Goal: Task Accomplishment & Management: Manage account settings

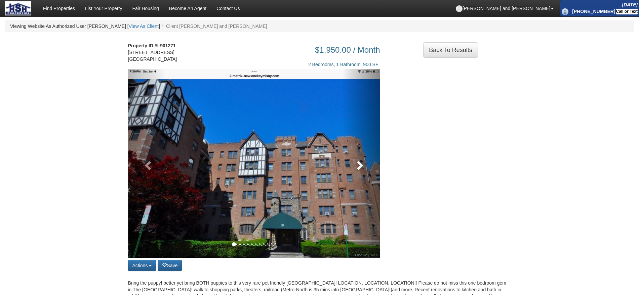
click at [373, 177] on link at bounding box center [361, 163] width 38 height 189
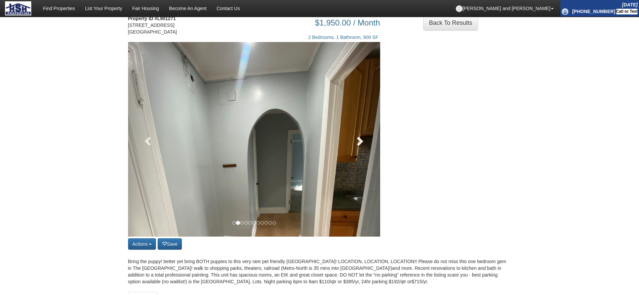
scroll to position [42, 0]
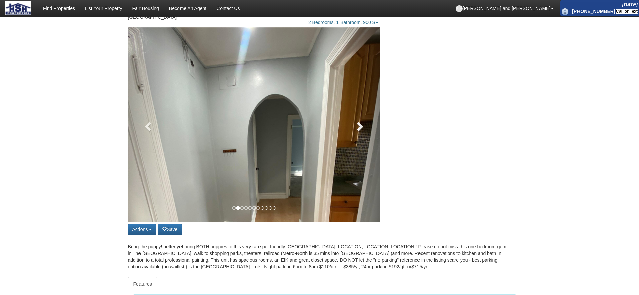
click at [369, 121] on link at bounding box center [361, 124] width 38 height 195
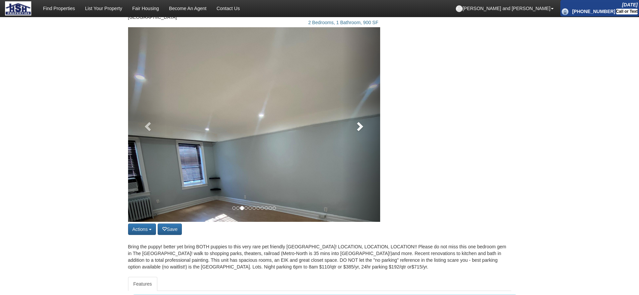
click at [369, 121] on link at bounding box center [361, 124] width 38 height 195
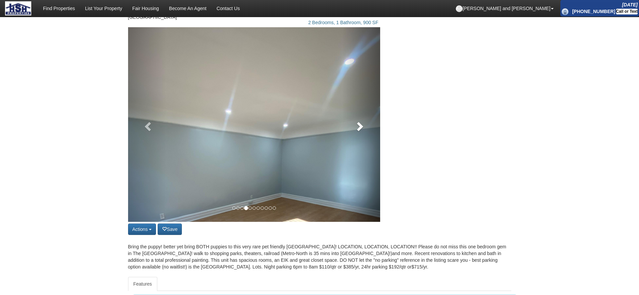
click at [361, 129] on span at bounding box center [359, 126] width 10 height 10
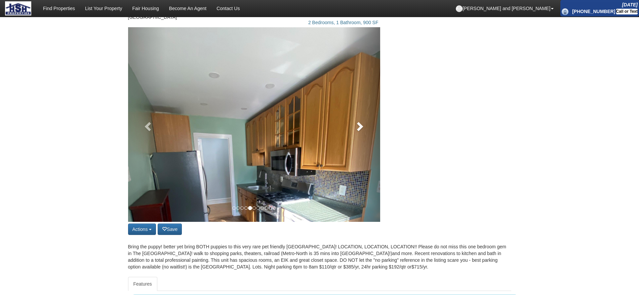
click at [361, 129] on span at bounding box center [359, 126] width 10 height 10
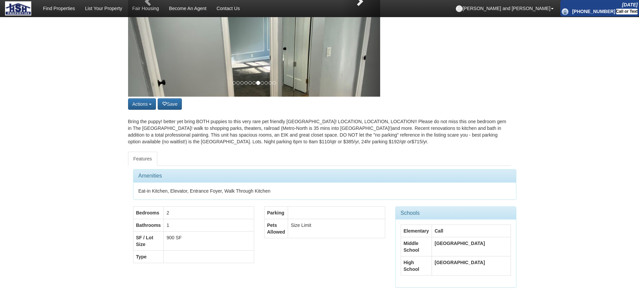
scroll to position [0, 0]
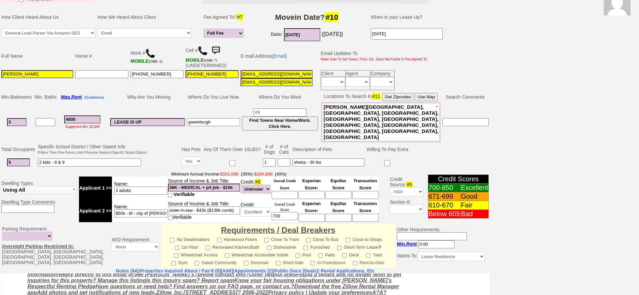
scroll to position [42, 0]
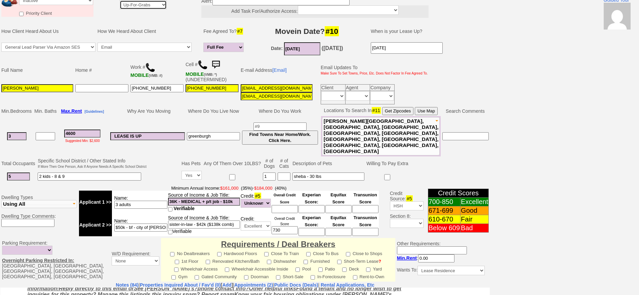
click at [135, 6] on select "Up-For-Grabs ***** STAFF ***** Bob Bruno 914-419-3579 Cristy Liberto 914-486-10…" at bounding box center [143, 4] width 47 height 9
select select "148"
click at [120, 0] on select "Up-For-Grabs ***** STAFF ***** Bob Bruno 914-419-3579 Cristy Liberto 914-486-10…" at bounding box center [143, 4] width 47 height 9
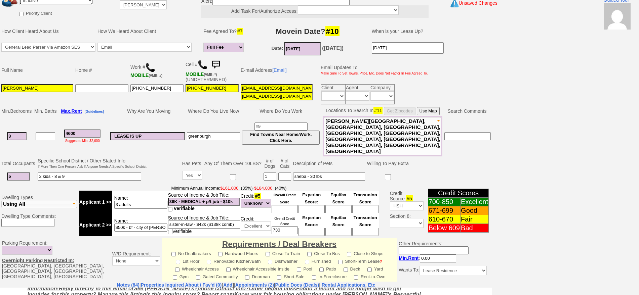
scroll to position [38, 0]
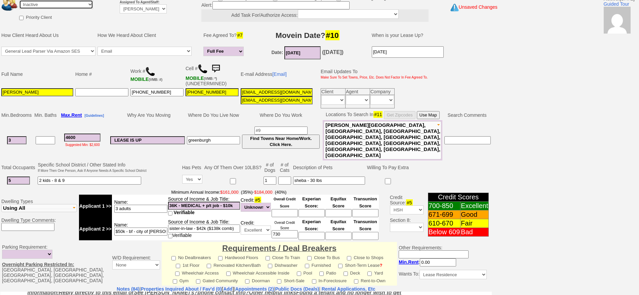
click at [44, 4] on select "Followup via Phone Followup via Email Followup When Section 8 Property Found De…" at bounding box center [56, 4] width 74 height 9
select select "Followup via Phone"
click at [19, 0] on select "Followup via Phone Followup via Email Followup When Section 8 Property Found De…" at bounding box center [56, 4] width 74 height 9
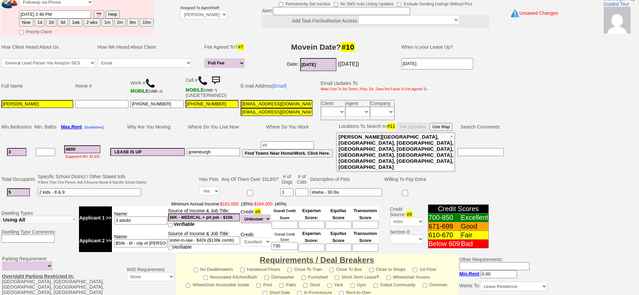
click at [40, 24] on button "1d" at bounding box center [40, 22] width 10 height 8
type input "08/16/2025 05:19 PM"
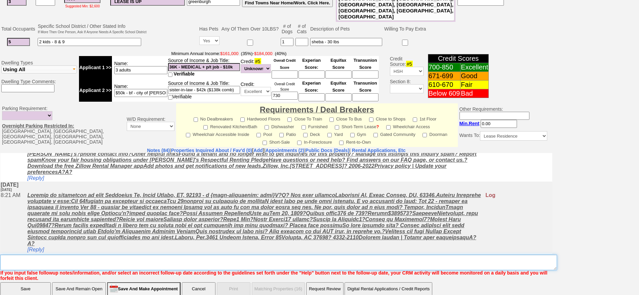
click at [323, 255] on textarea "Insert New Note Here" at bounding box center [278, 262] width 557 height 15
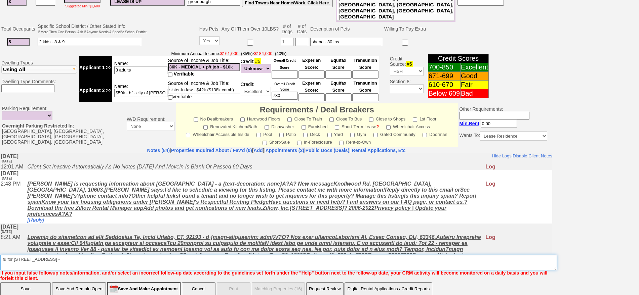
click at [68, 255] on textarea "Insert New Note Here" at bounding box center [278, 262] width 557 height 15
paste textarea "lilycruz9716@icloud.com"
type textarea "fu for 64 grand st - lilycruz9716@icloud.com"
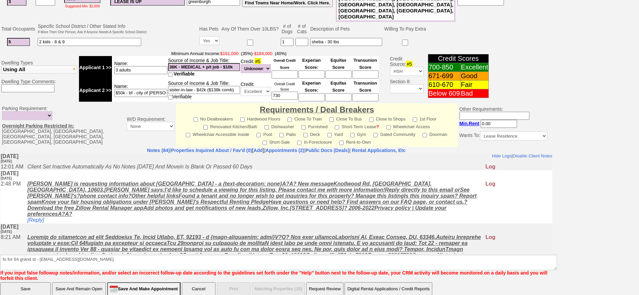
click at [34, 283] on input "Save" at bounding box center [25, 289] width 50 height 13
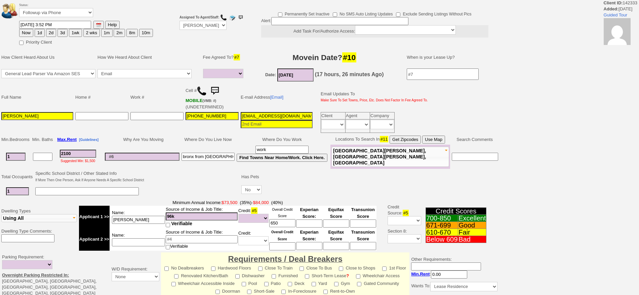
select select
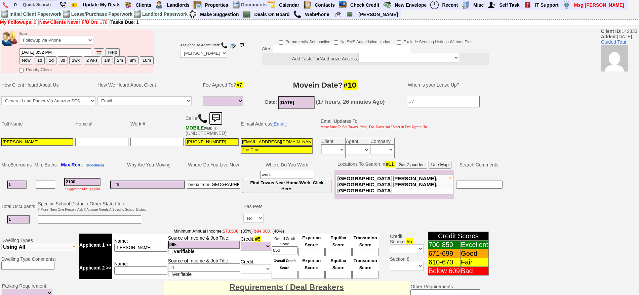
click at [221, 115] on img at bounding box center [215, 118] width 13 height 13
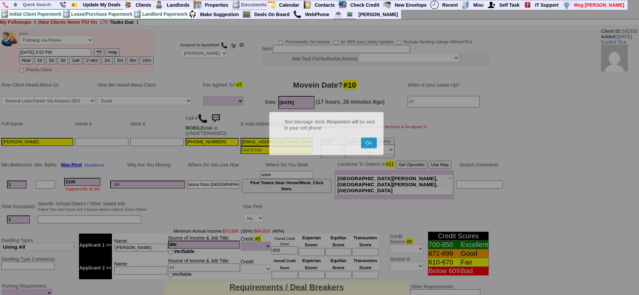
click at [361, 138] on button "OK" at bounding box center [368, 143] width 15 height 11
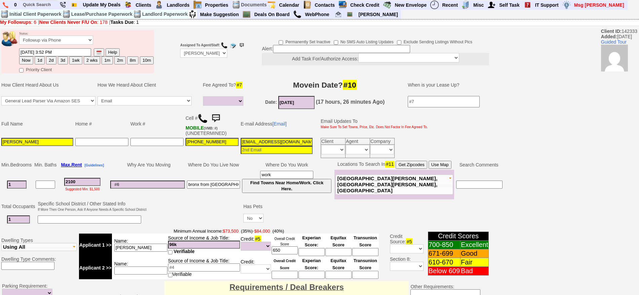
click at [256, 86] on h3 "Movein Date? #10" at bounding box center [325, 85] width 150 height 12
